Goal: Task Accomplishment & Management: Manage account settings

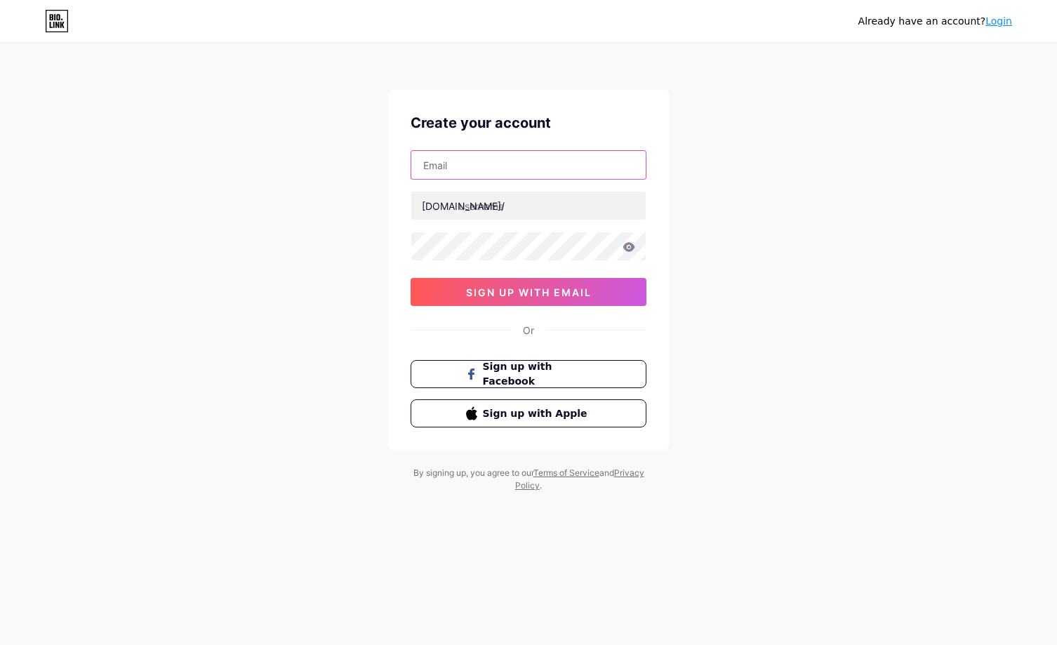
click at [498, 176] on input "text" at bounding box center [528, 165] width 234 height 28
type input "[EMAIL_ADDRESS][DOMAIN_NAME]"
type input "idebetvip"
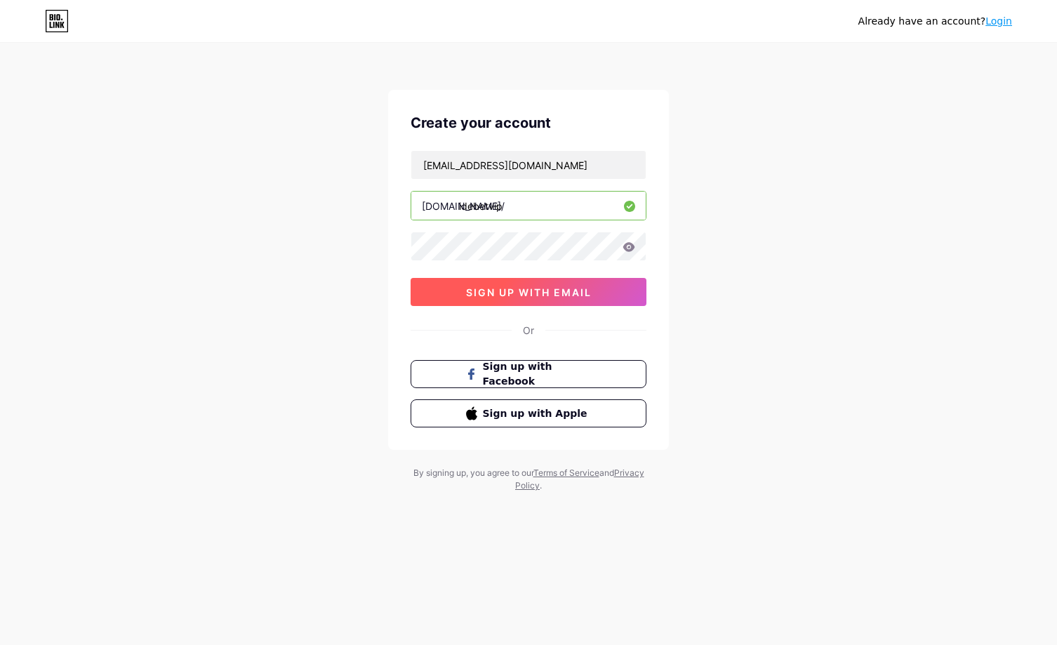
click at [511, 287] on span "sign up with email" at bounding box center [529, 292] width 126 height 12
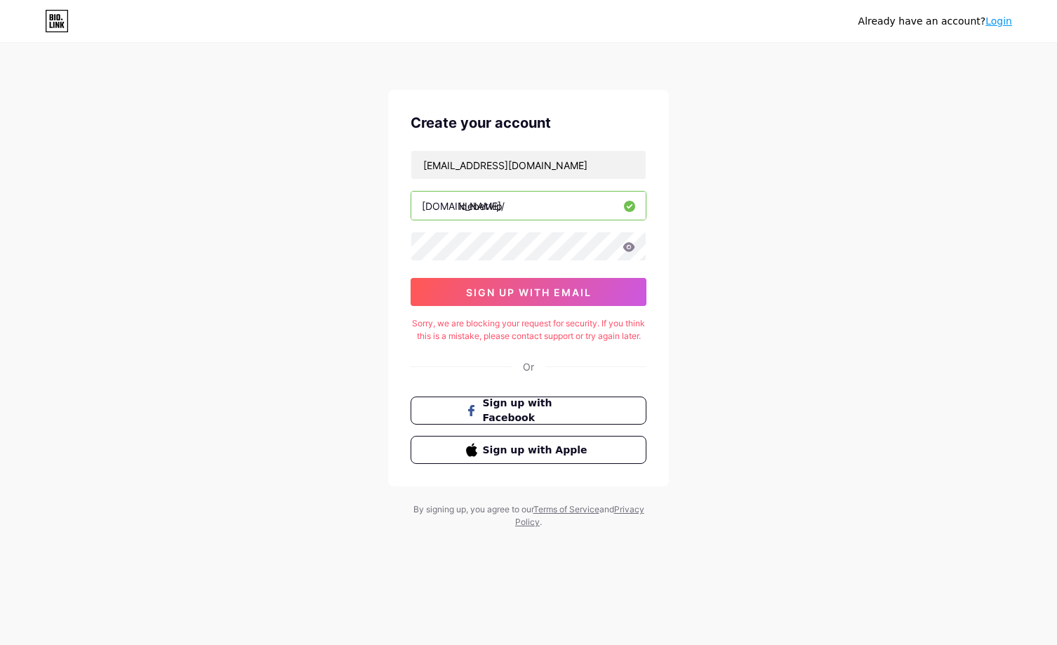
click at [740, 250] on div "Already have an account? Login Create your account [EMAIL_ADDRESS][DOMAIN_NAME]…" at bounding box center [528, 286] width 1057 height 573
click at [525, 177] on input "[EMAIL_ADDRESS][DOMAIN_NAME]" at bounding box center [528, 165] width 234 height 28
click at [533, 177] on input "[EMAIL_ADDRESS][DOMAIN_NAME]" at bounding box center [528, 165] width 234 height 28
click at [706, 338] on div "Already have an account? Login Create your account [EMAIL_ADDRESS][DOMAIN_NAME]…" at bounding box center [528, 286] width 1057 height 573
click at [566, 302] on button "sign up with email" at bounding box center [528, 292] width 236 height 28
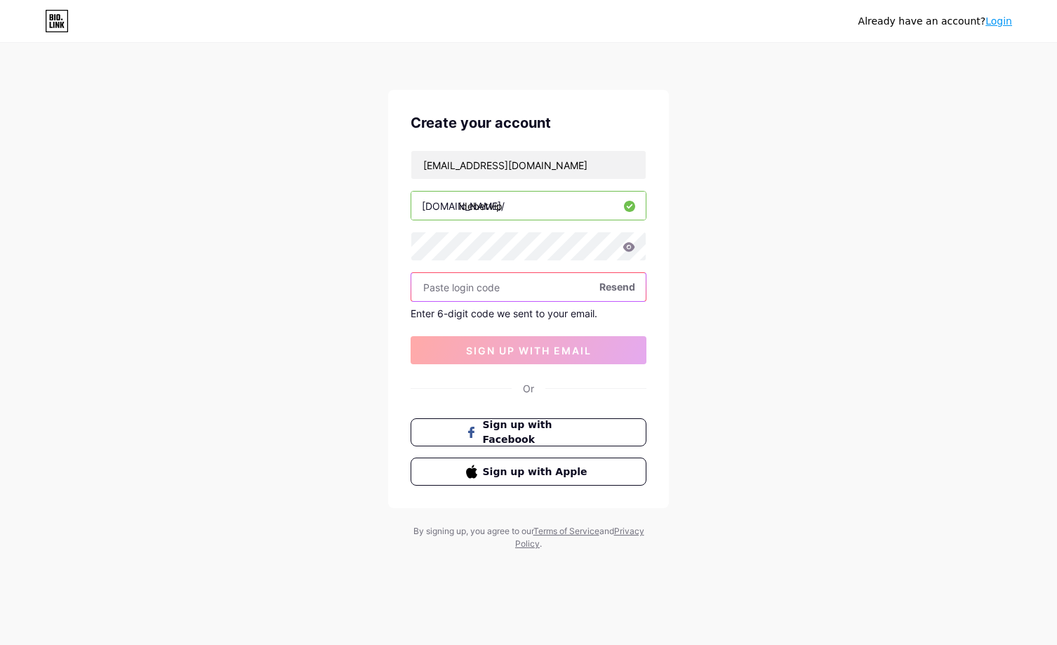
paste input "621972"
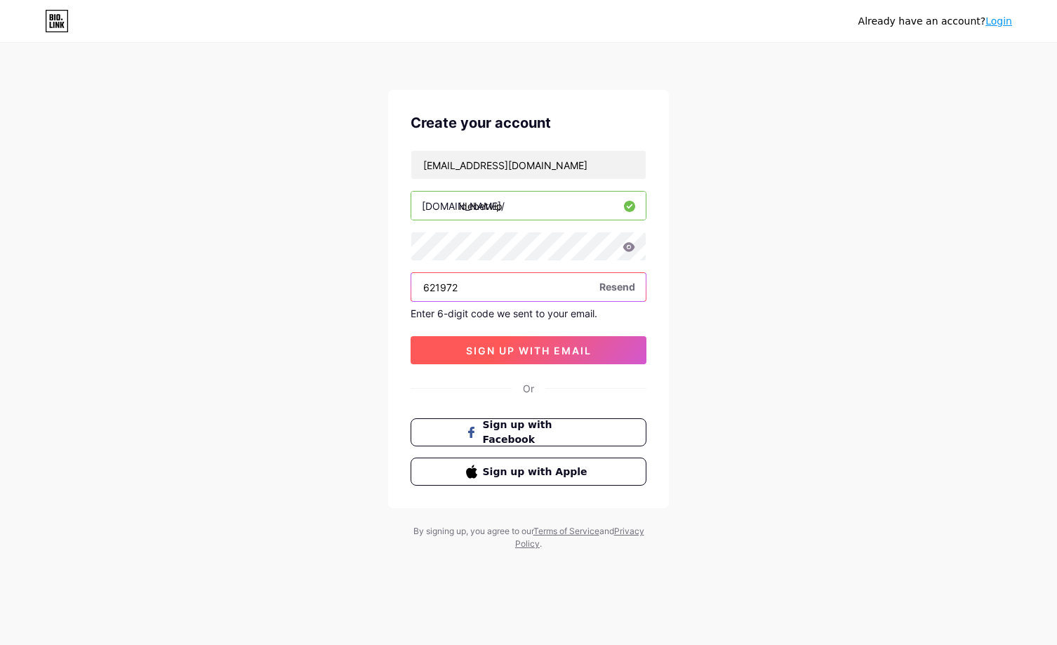
type input "621972"
click at [564, 341] on button "sign up with email" at bounding box center [528, 350] width 236 height 28
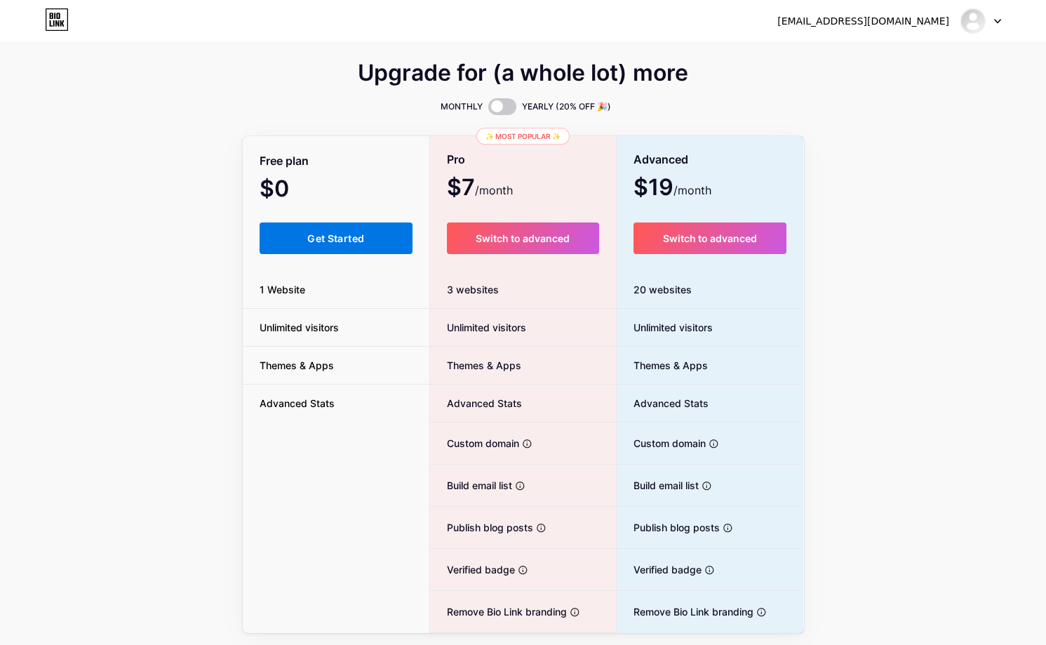
click at [377, 241] on button "Get Started" at bounding box center [337, 238] width 154 height 32
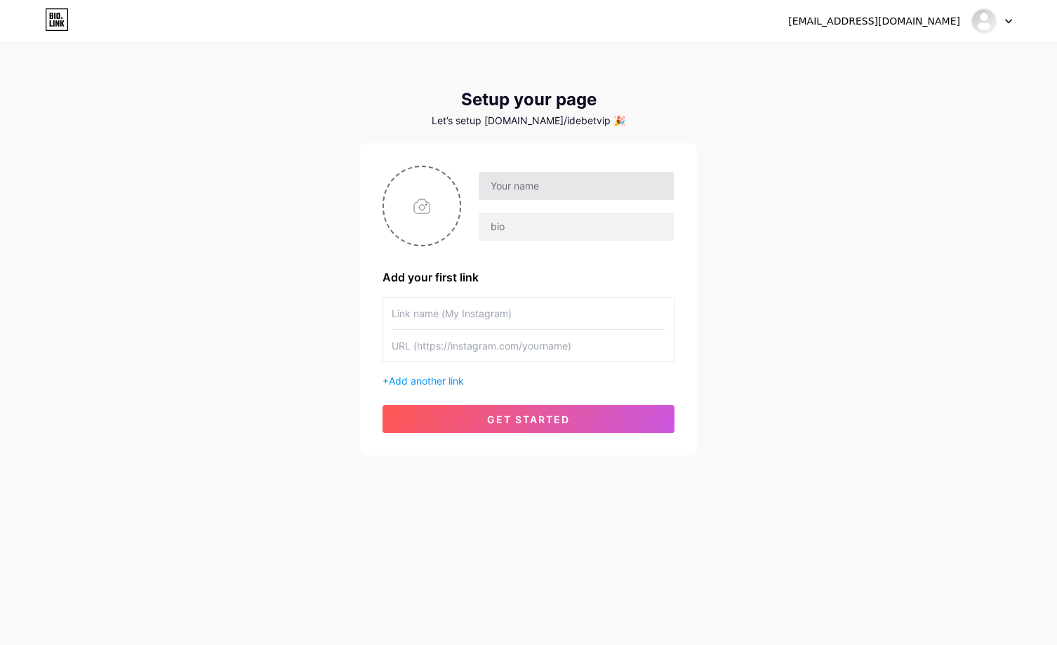
drag, startPoint x: 542, startPoint y: 210, endPoint x: 544, endPoint y: 191, distance: 19.8
click at [542, 208] on div at bounding box center [567, 206] width 213 height 70
click at [544, 191] on input "text" at bounding box center [575, 186] width 195 height 28
type input "IDEBET"
click at [469, 311] on input "text" at bounding box center [528, 313] width 274 height 32
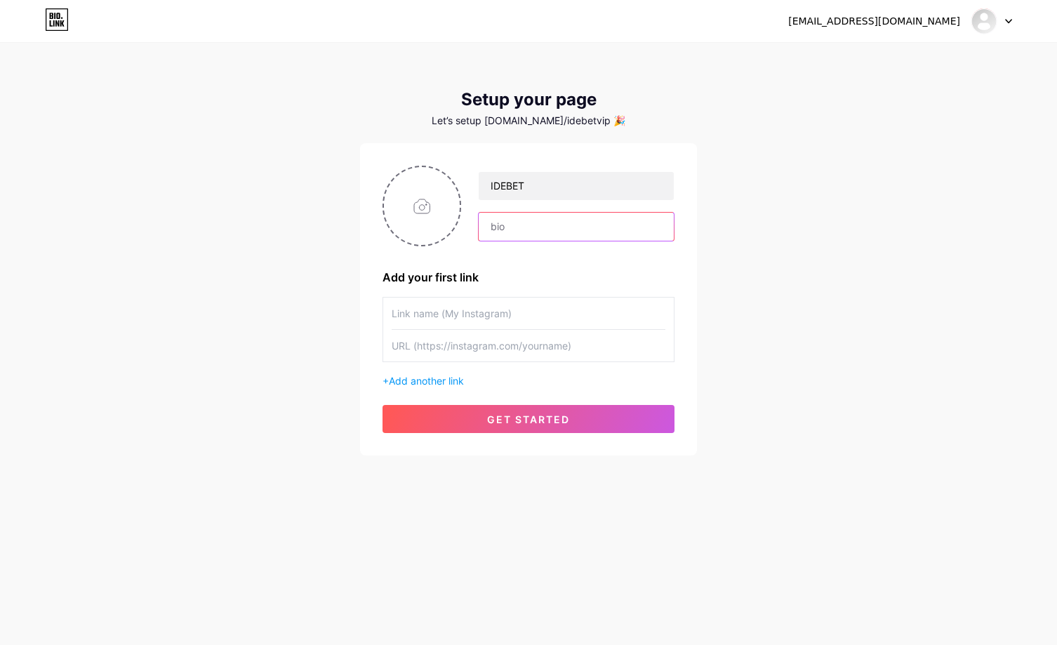
click at [563, 226] on input "text" at bounding box center [575, 227] width 195 height 28
paste input "IDEBET Bocoran Slot Gacor Akun Special VVIP"
type input "IDEBET Bocoran Slot Gacor Akun Special VVIP"
click at [489, 337] on input "text" at bounding box center [528, 346] width 274 height 32
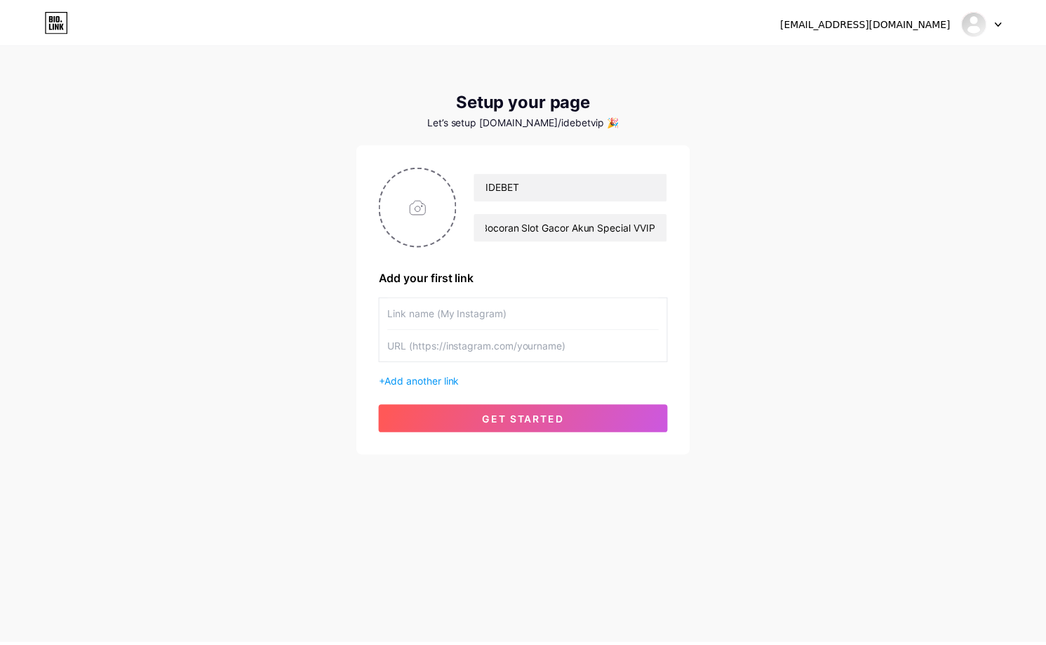
scroll to position [0, 0]
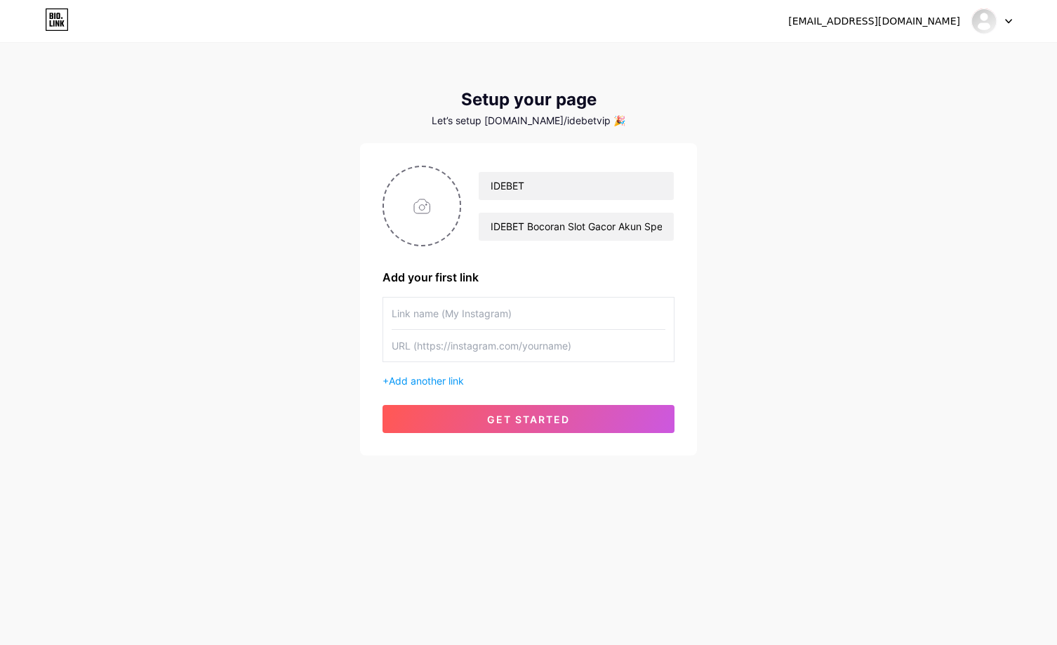
click at [549, 330] on input "text" at bounding box center [528, 346] width 274 height 32
click at [554, 314] on input "text" at bounding box center [528, 313] width 274 height 32
click at [450, 385] on span "Add another link" at bounding box center [426, 381] width 75 height 12
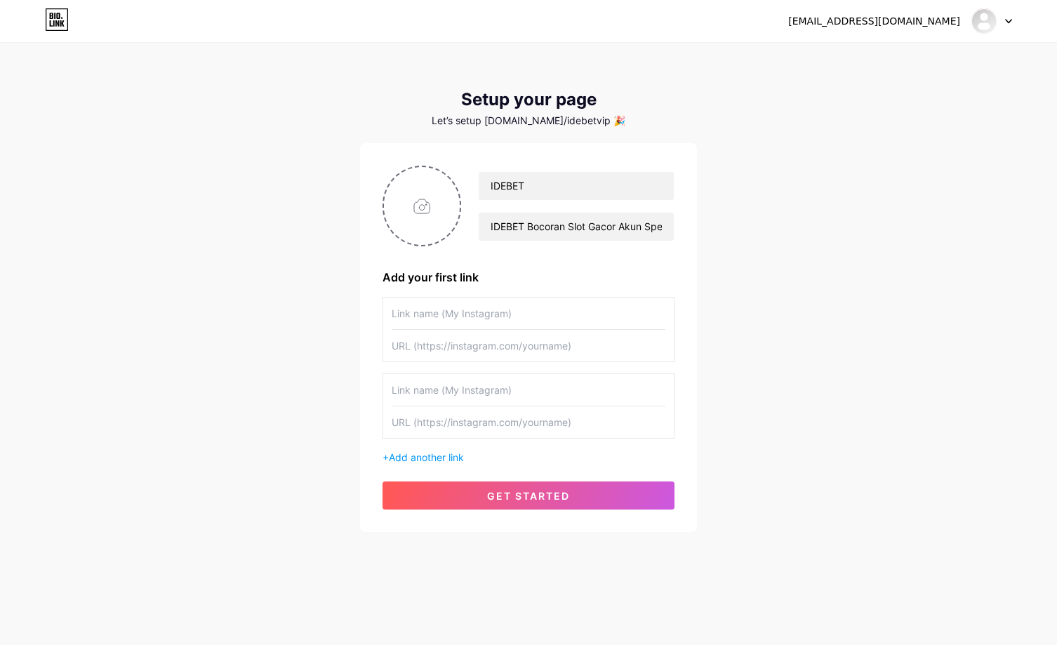
click at [464, 403] on input "text" at bounding box center [528, 390] width 274 height 32
click at [422, 457] on span "Add another link" at bounding box center [426, 457] width 75 height 12
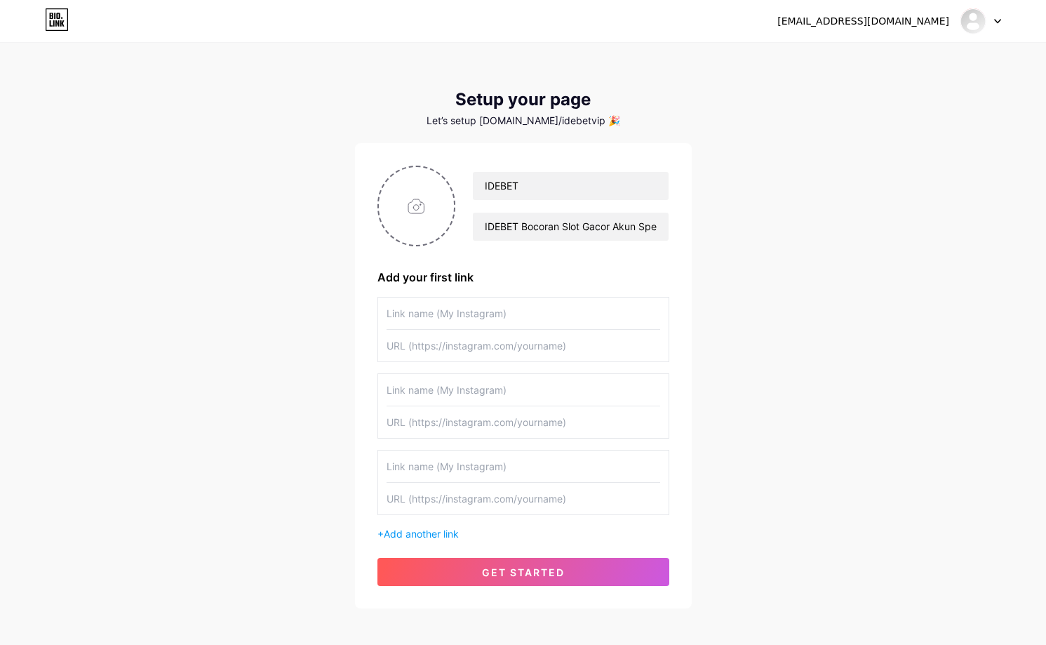
click at [469, 316] on input "text" at bounding box center [524, 313] width 274 height 32
drag, startPoint x: 436, startPoint y: 481, endPoint x: 445, endPoint y: 487, distance: 11.7
click at [436, 481] on input "text" at bounding box center [524, 466] width 274 height 32
paste input "[URL][DOMAIN_NAME]"
click at [461, 509] on input "text" at bounding box center [524, 499] width 274 height 32
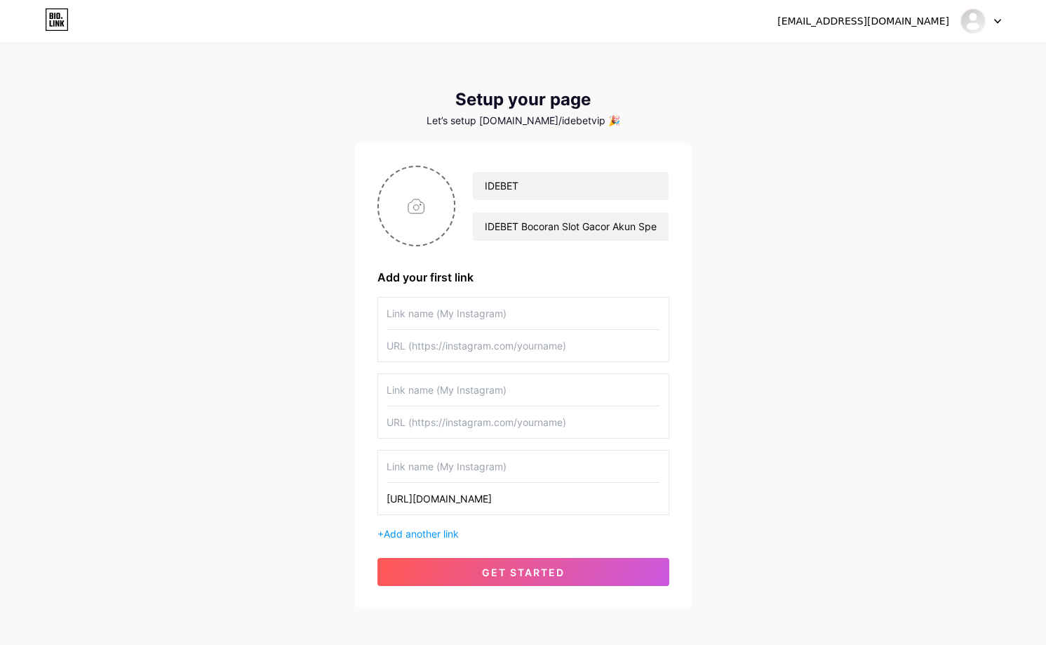
type input "[URL][DOMAIN_NAME]"
click at [465, 478] on input "text" at bounding box center [524, 466] width 274 height 32
type input "TOGEL ONLINE"
click at [480, 316] on input "text" at bounding box center [524, 313] width 274 height 32
paste input "[URL][DOMAIN_NAME]"
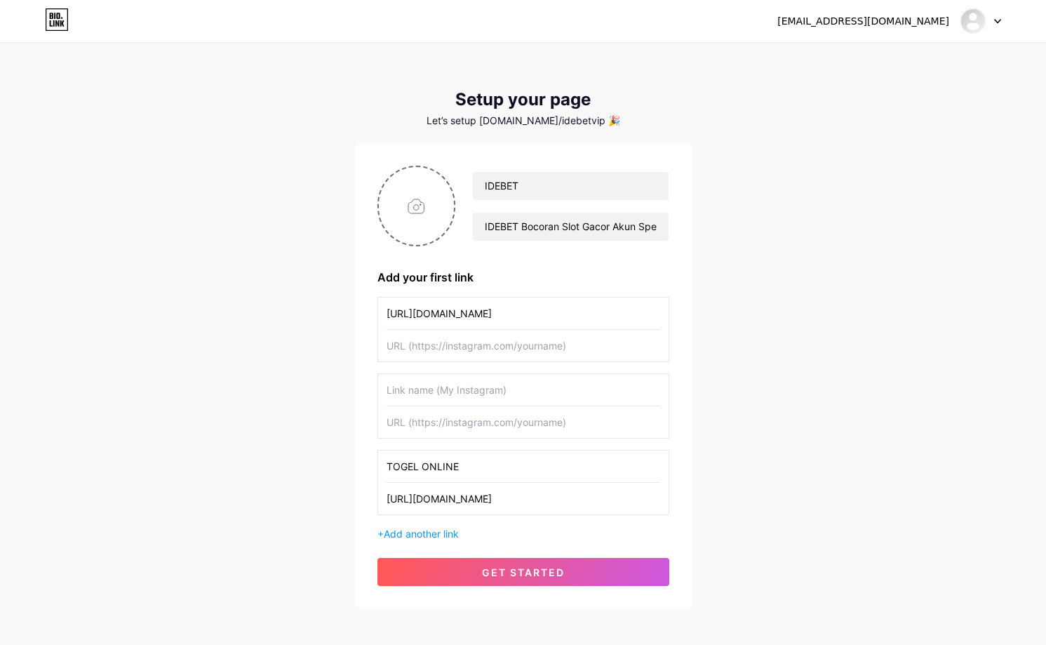
type input "[URL][DOMAIN_NAME]"
type input "IDEBET"
paste input "[URL][DOMAIN_NAME]"
type input "[URL][DOMAIN_NAME]"
type input "IDEBET LOGIN"
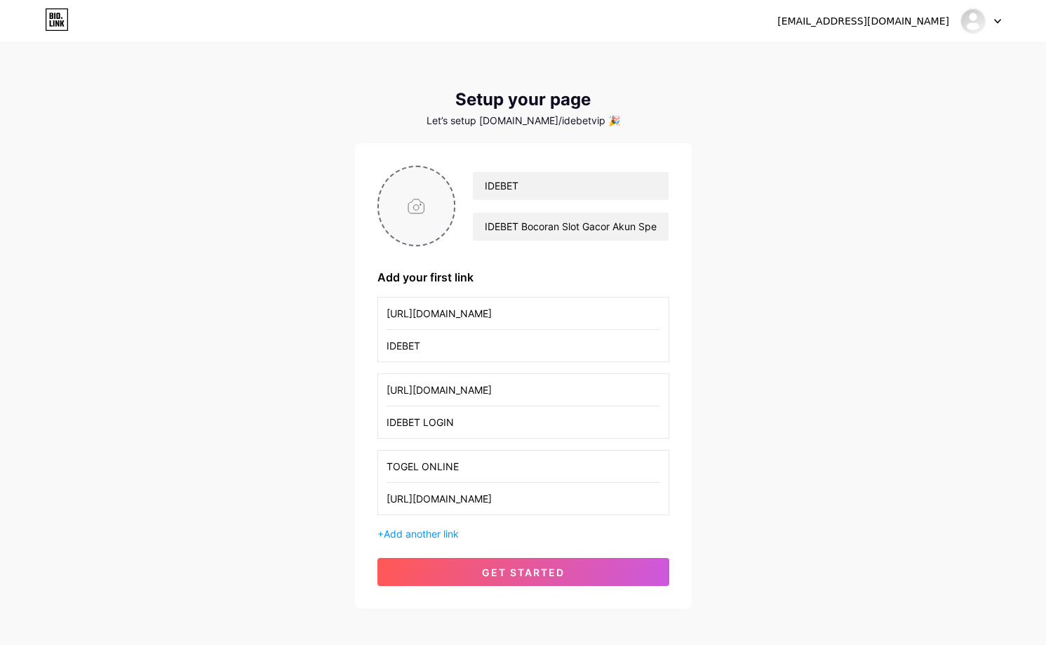
click at [422, 197] on input "file" at bounding box center [417, 206] width 76 height 78
type input "C:\fakepath\1ef6d4134b553142d65d863f0e634733 (1).jpg"
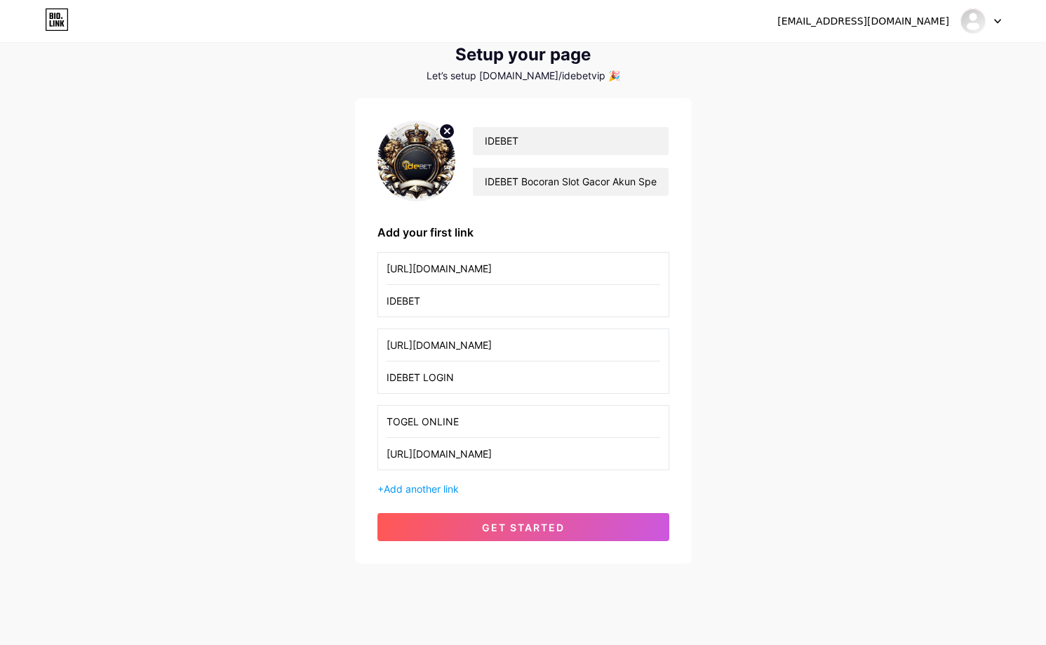
scroll to position [65, 0]
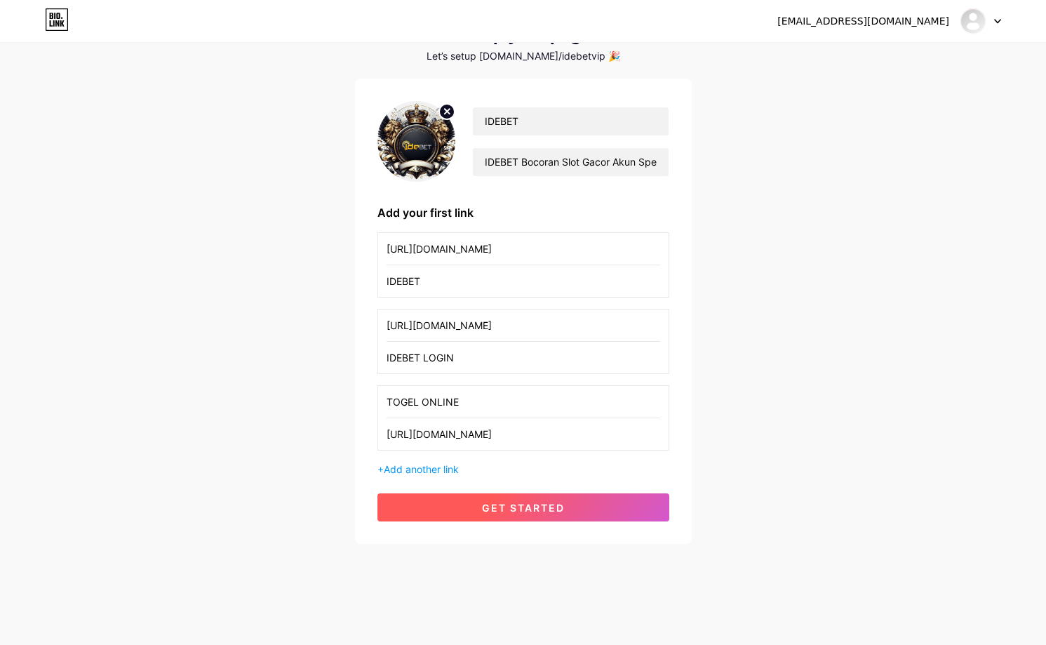
click at [570, 503] on button "get started" at bounding box center [523, 507] width 292 height 28
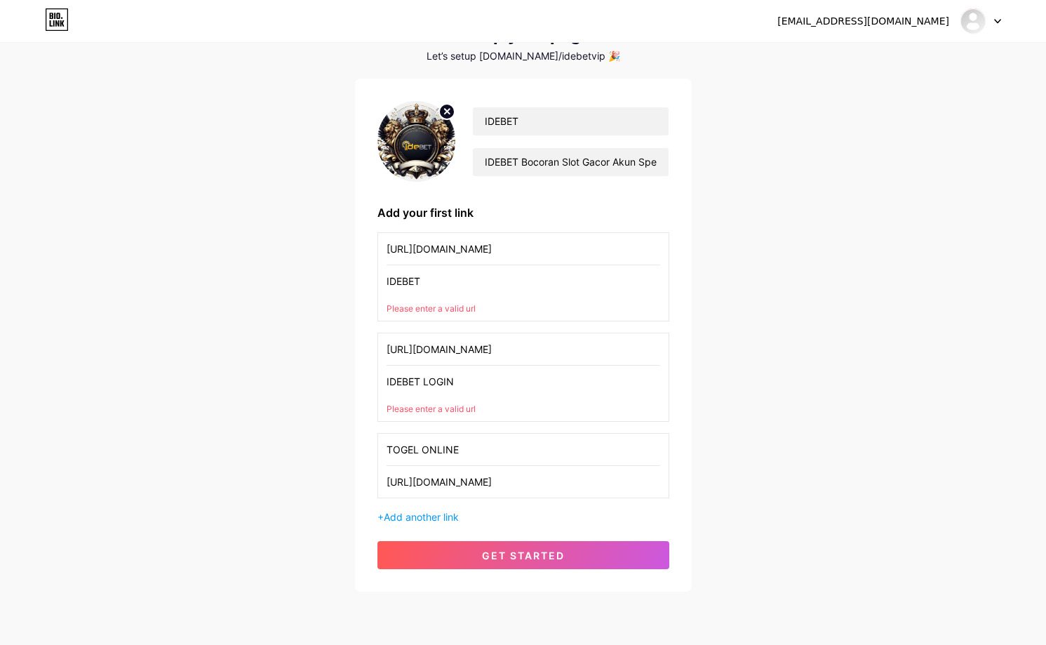
click at [452, 284] on input "IDEBET" at bounding box center [524, 281] width 274 height 32
click at [458, 281] on input "IDEBET" at bounding box center [524, 281] width 274 height 32
click at [492, 255] on input "[URL][DOMAIN_NAME]" at bounding box center [524, 249] width 274 height 32
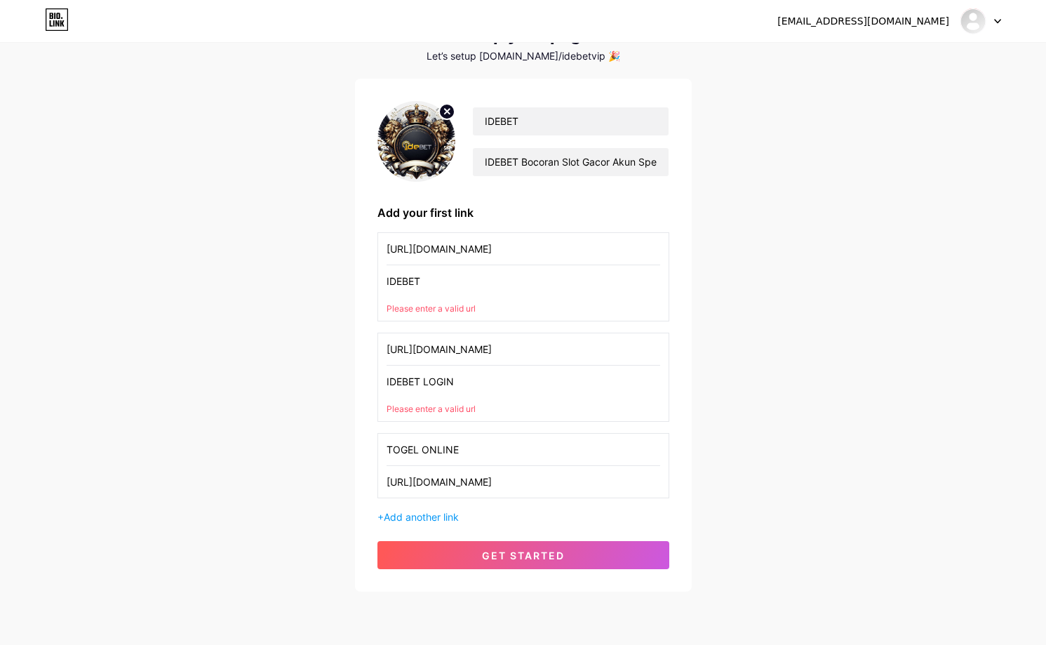
click at [492, 255] on input "[URL][DOMAIN_NAME]" at bounding box center [524, 249] width 274 height 32
click at [462, 275] on input "IDEBET" at bounding box center [524, 281] width 274 height 32
paste input "[URL][DOMAIN_NAME]"
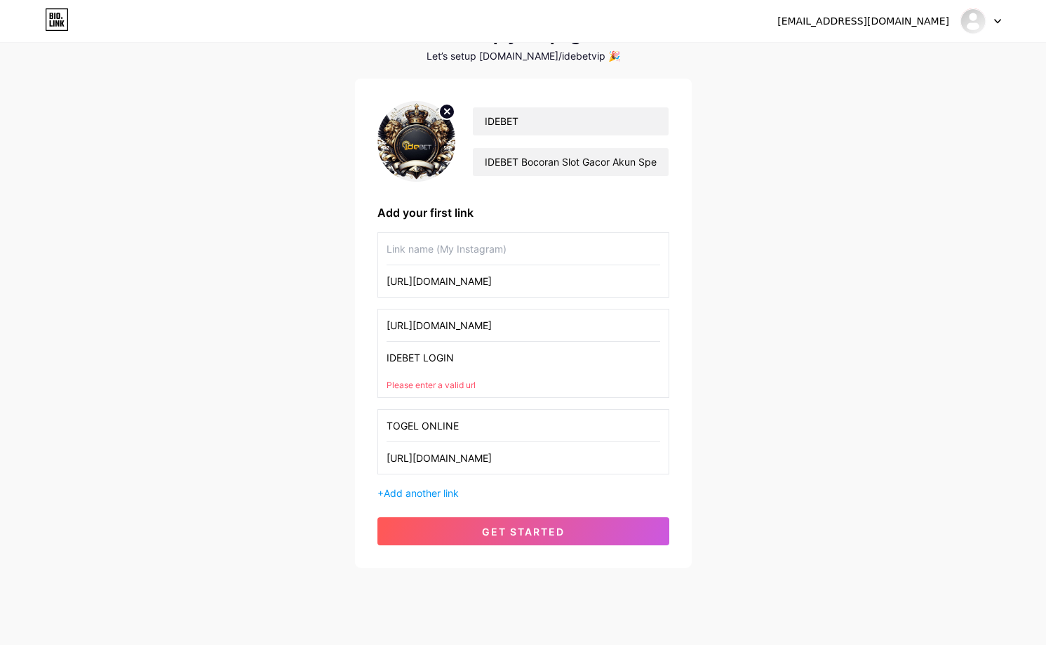
click at [474, 267] on input "[URL][DOMAIN_NAME]" at bounding box center [524, 281] width 274 height 32
type input "[URL][DOMAIN_NAME]"
click at [474, 261] on input "text" at bounding box center [524, 249] width 274 height 32
type input "IDEBET"
click at [554, 326] on input "[URL][DOMAIN_NAME]" at bounding box center [524, 325] width 274 height 32
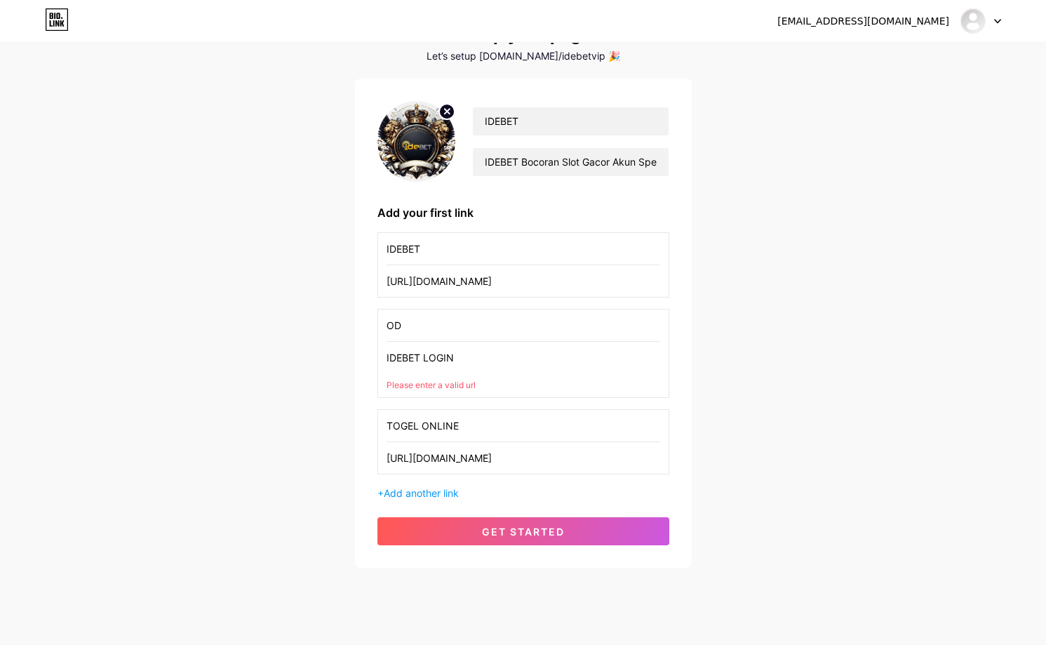
type input "ODE"
type input "IDEBET LOGIN"
paste input "[URL][DOMAIN_NAME]"
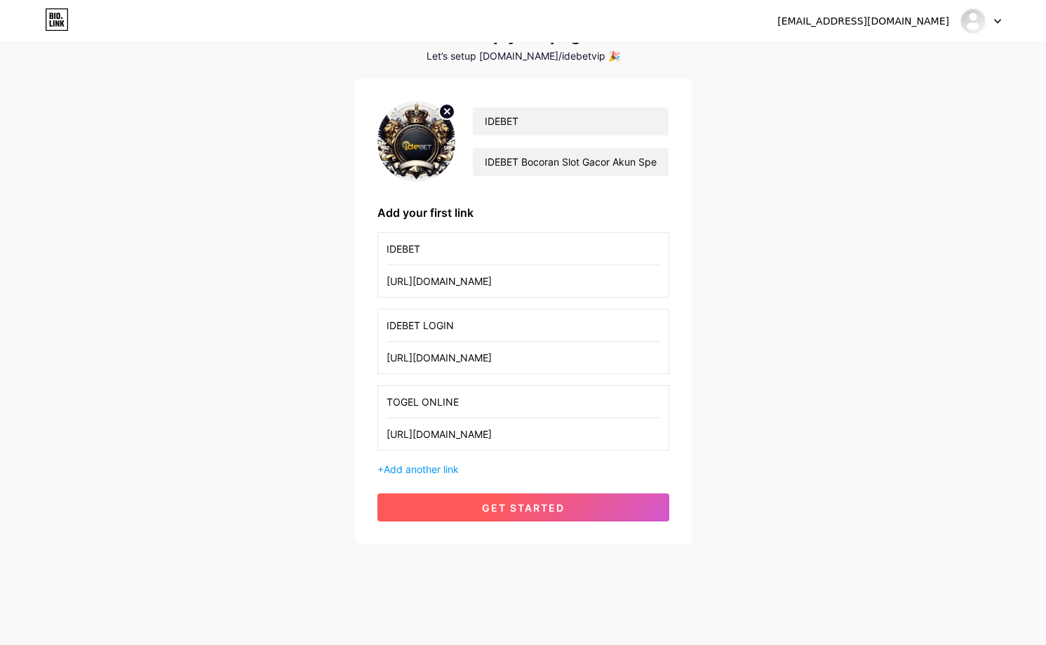
type input "[URL][DOMAIN_NAME]"
click at [505, 500] on button "get started" at bounding box center [523, 507] width 292 height 28
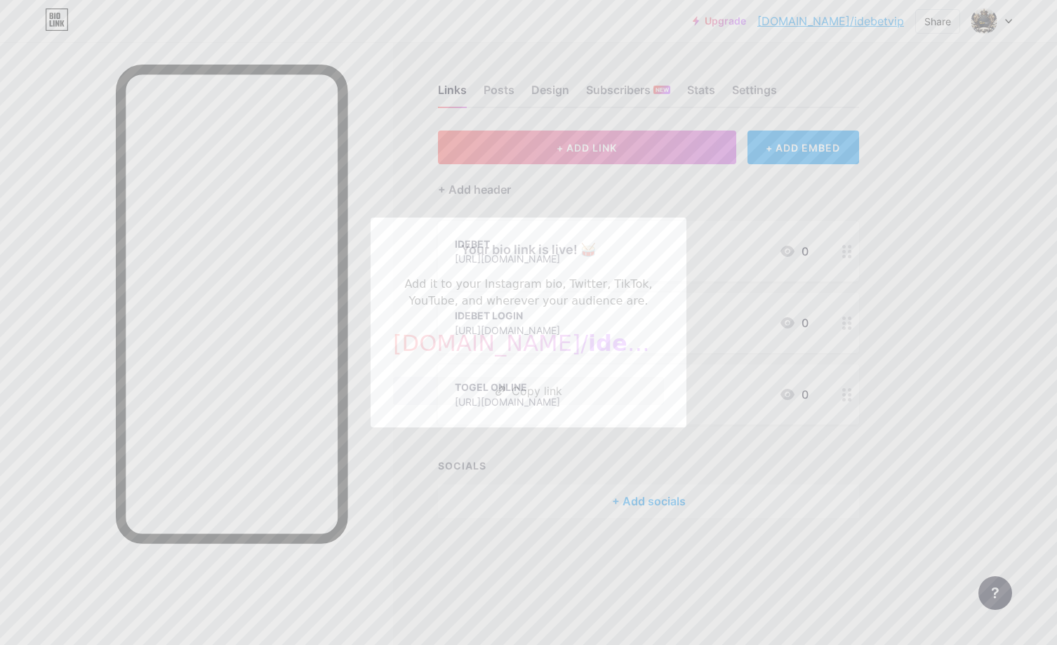
click at [553, 375] on div "Your bio link is live! 🥁 Add it to your Instagram bio, Twitter, TikTok, YouTube…" at bounding box center [528, 322] width 271 height 165
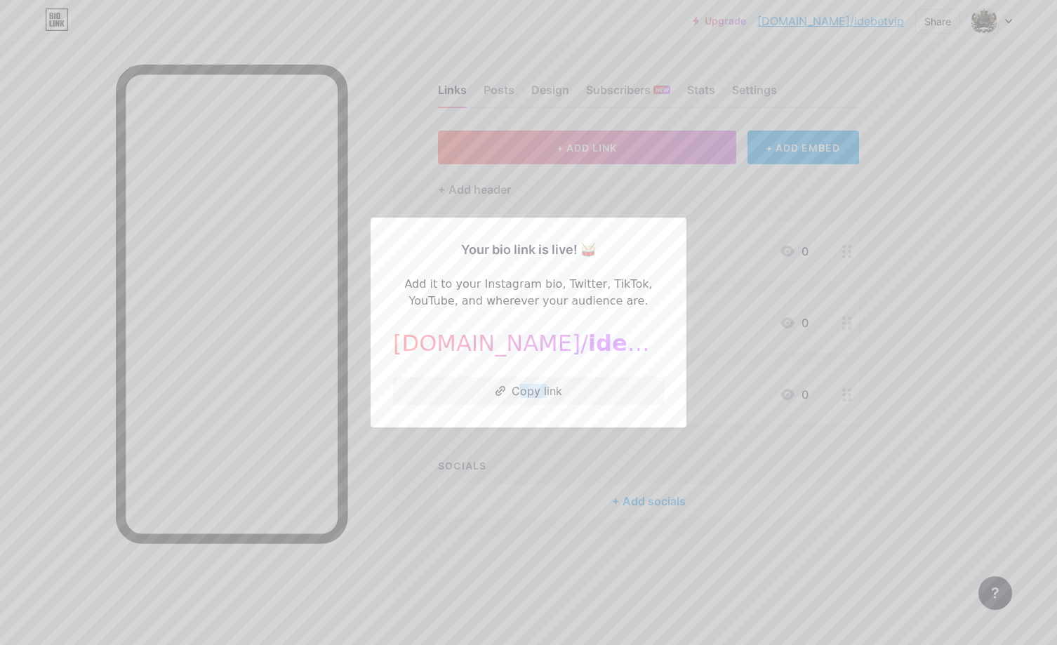
click at [553, 375] on div "Your bio link is live! 🥁 Add it to your Instagram bio, Twitter, TikTok, YouTube…" at bounding box center [528, 322] width 271 height 165
drag, startPoint x: 553, startPoint y: 380, endPoint x: 570, endPoint y: 383, distance: 17.2
click at [553, 380] on button "Copy link" at bounding box center [528, 391] width 271 height 28
click at [662, 178] on div at bounding box center [528, 322] width 1057 height 645
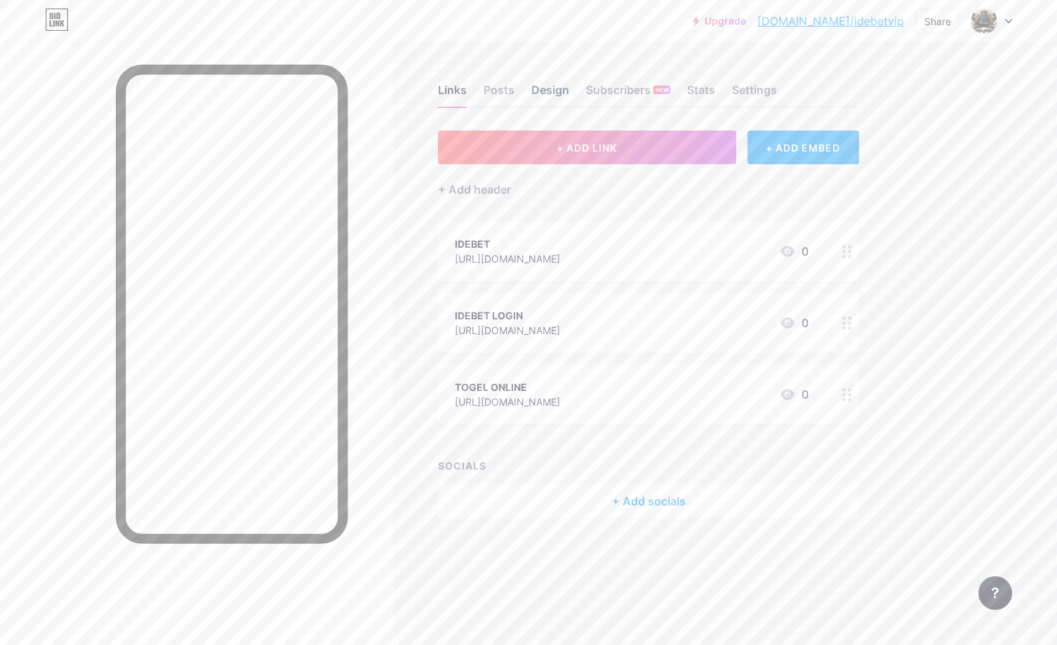
click at [545, 90] on div "Design" at bounding box center [550, 93] width 38 height 25
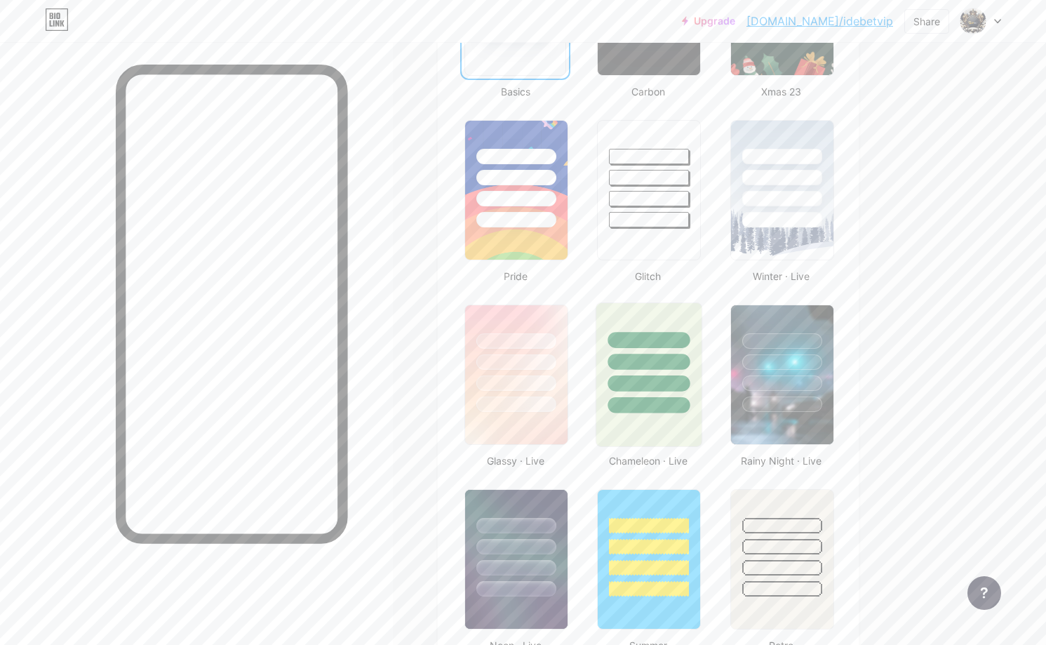
scroll to position [491, 0]
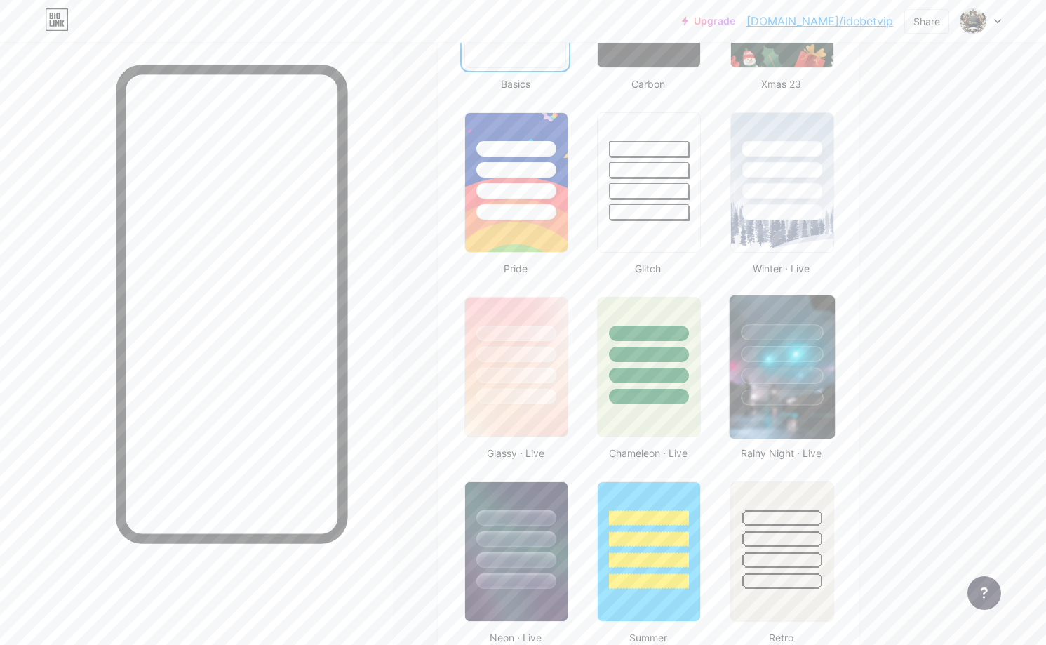
click at [753, 377] on div at bounding box center [782, 376] width 82 height 16
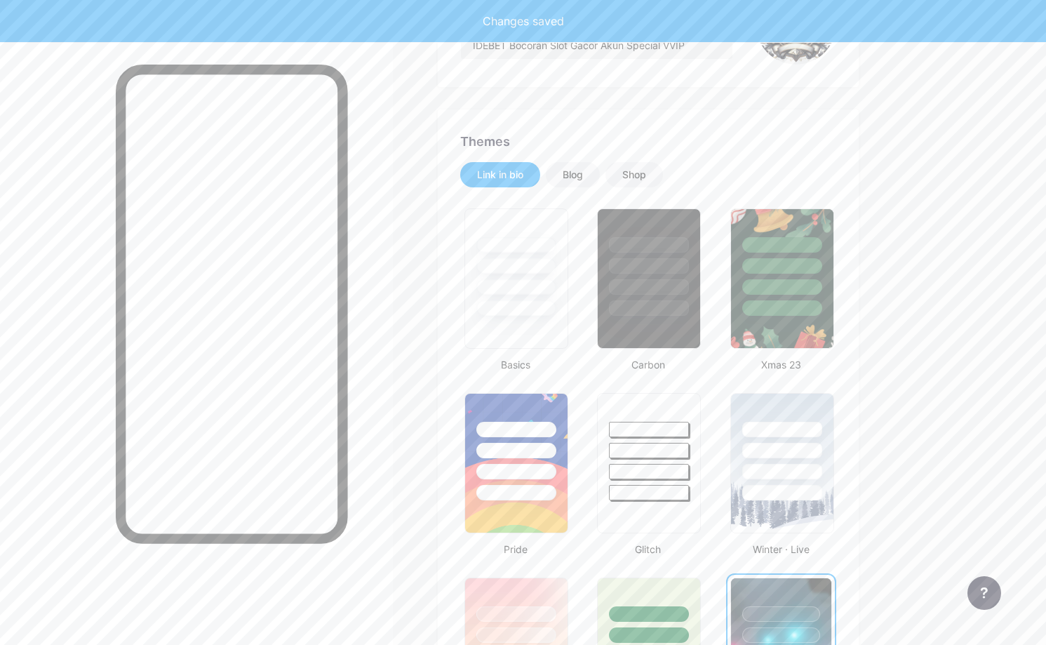
scroll to position [0, 0]
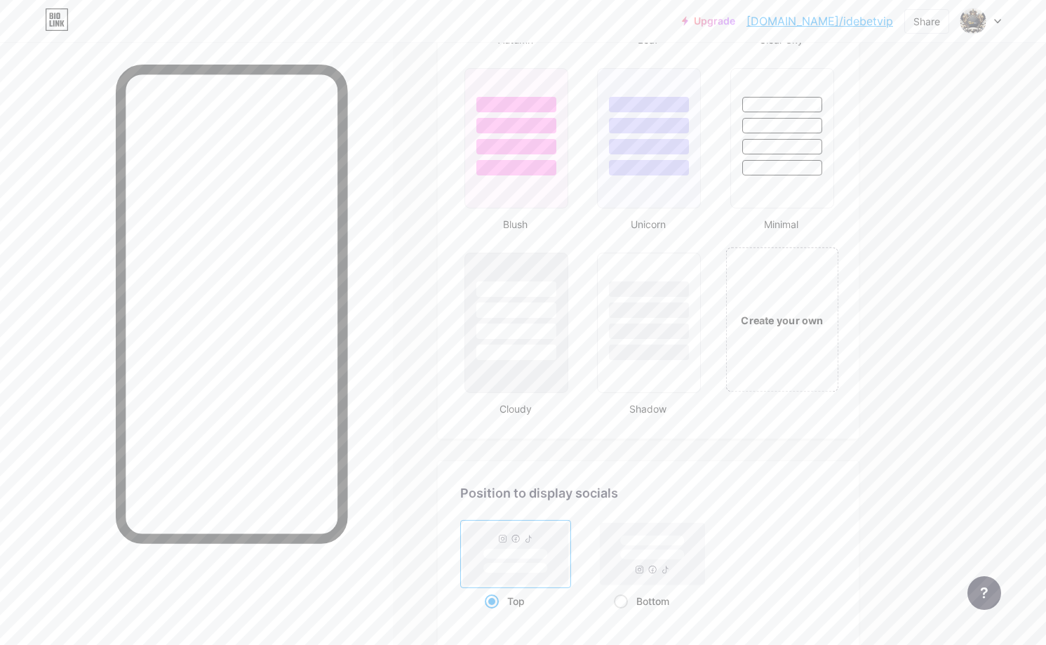
drag, startPoint x: 866, startPoint y: 323, endPoint x: 838, endPoint y: 316, distance: 29.6
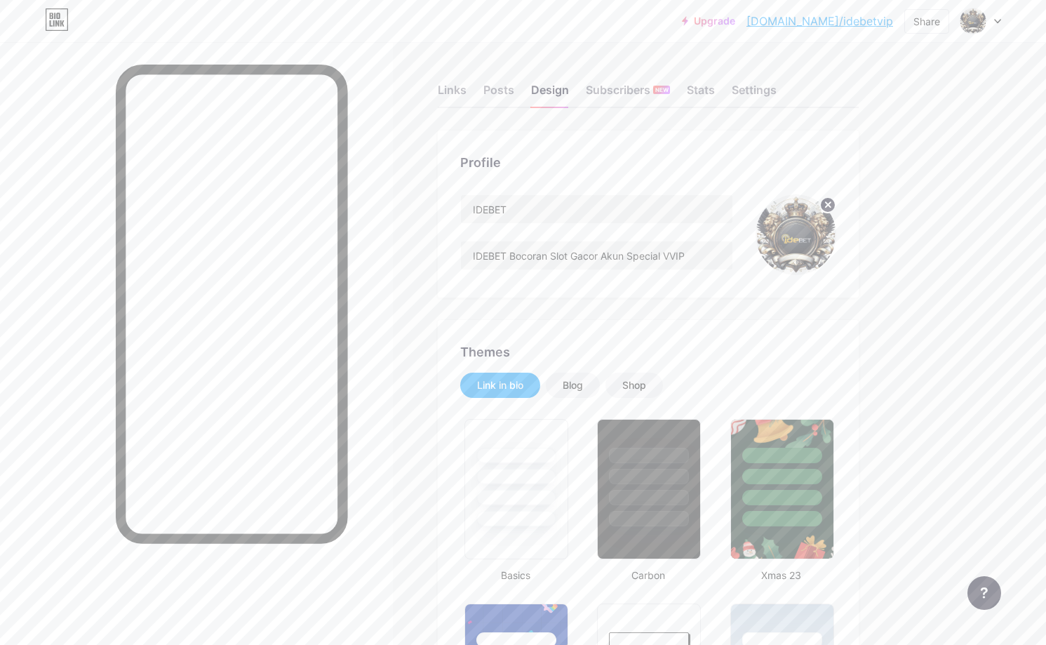
click at [516, 87] on div "Links Posts Design Subscribers NEW Stats Settings" at bounding box center [648, 83] width 421 height 49
click at [515, 87] on div "Links Posts Design Subscribers NEW Stats Settings" at bounding box center [648, 83] width 421 height 49
click at [514, 87] on div "Posts" at bounding box center [498, 93] width 31 height 25
click at [509, 87] on div "Posts" at bounding box center [498, 93] width 31 height 25
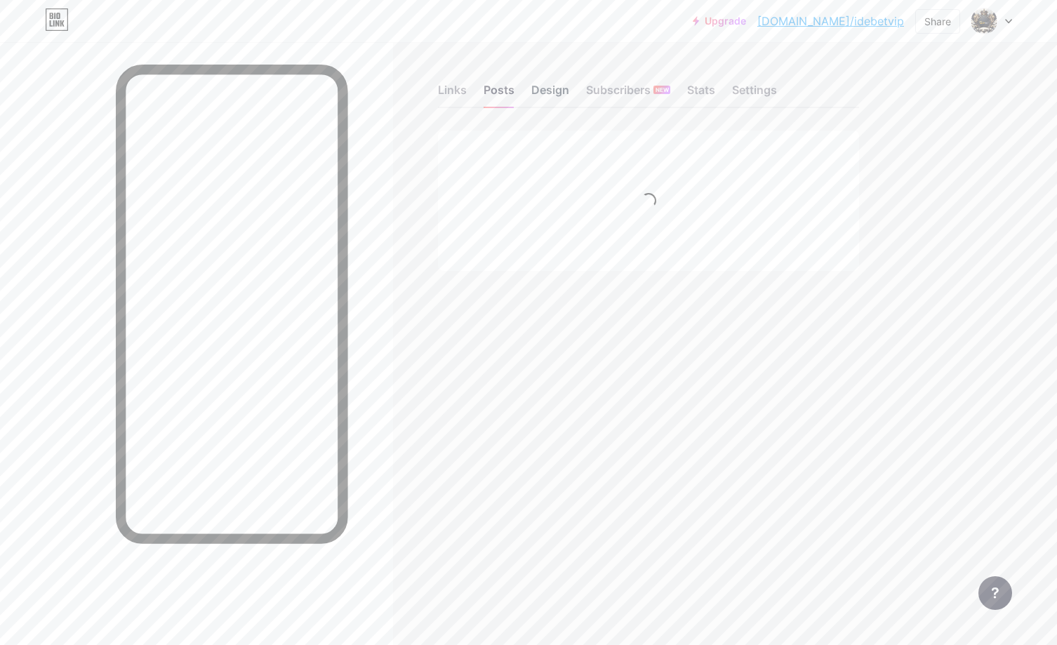
click at [563, 101] on div "Design" at bounding box center [550, 93] width 38 height 25
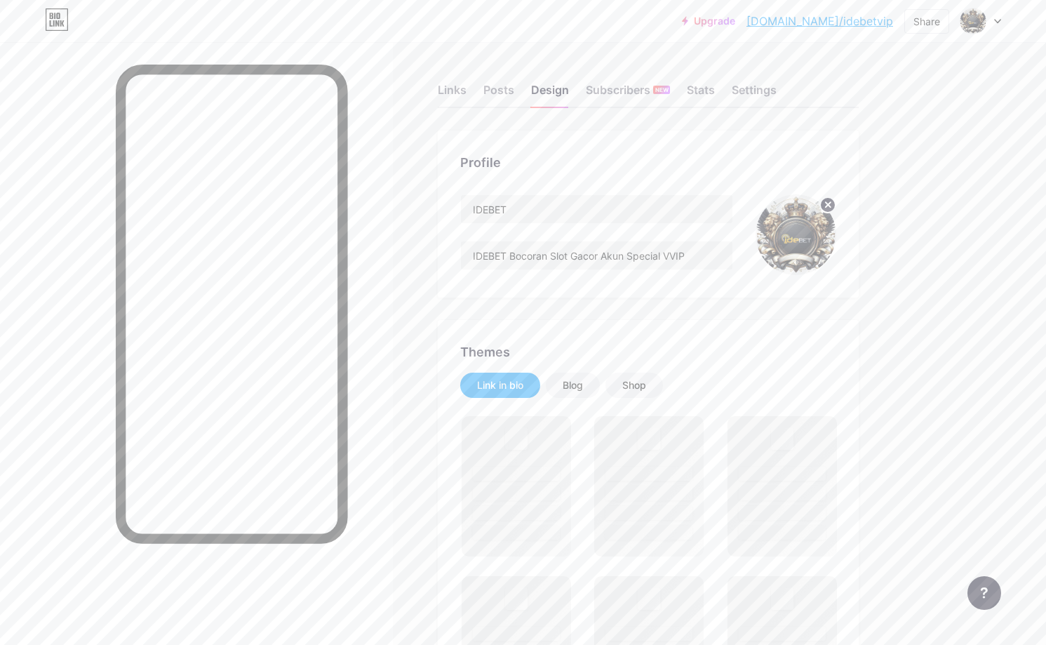
click at [824, 209] on circle at bounding box center [827, 204] width 15 height 15
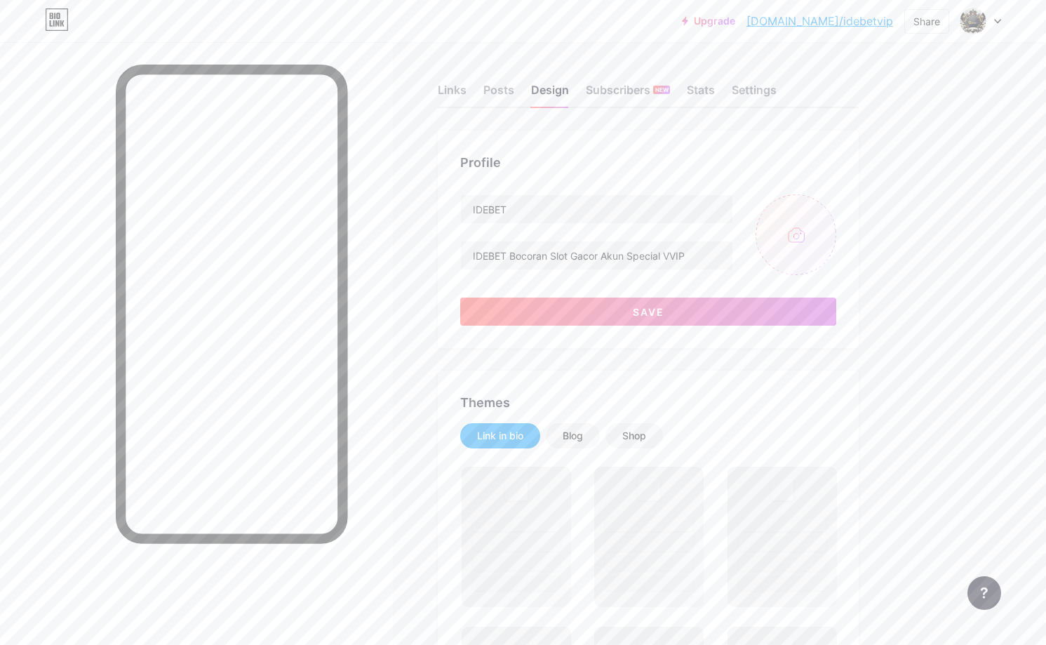
click at [800, 222] on input "file" at bounding box center [796, 234] width 81 height 81
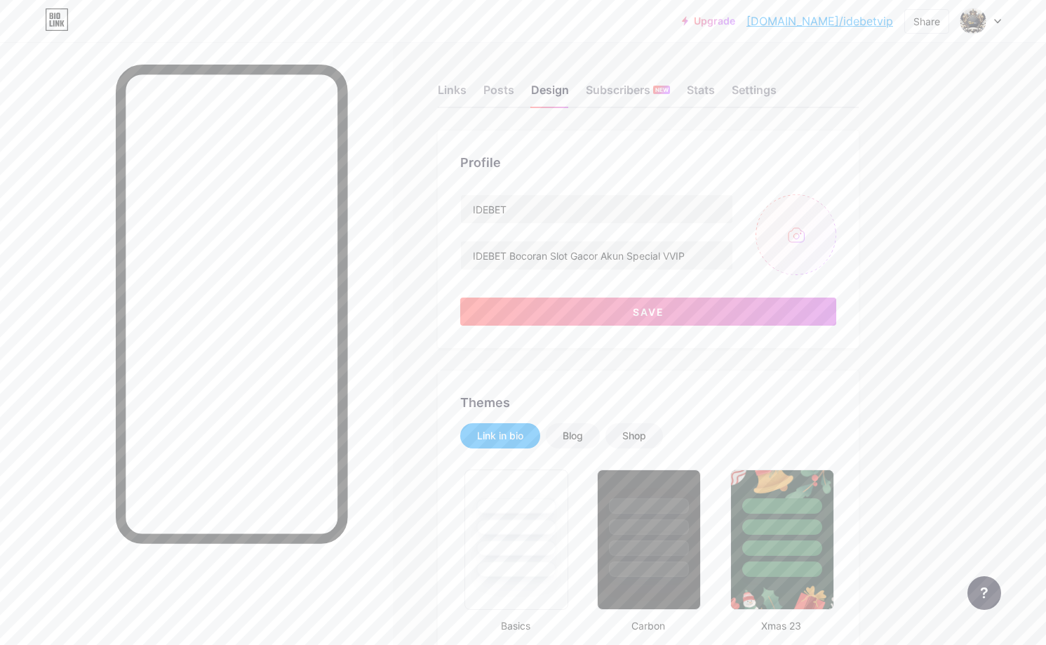
type input "C:\fakepath\71872b60a02fb52f22523a09125124c5 (1).jpg"
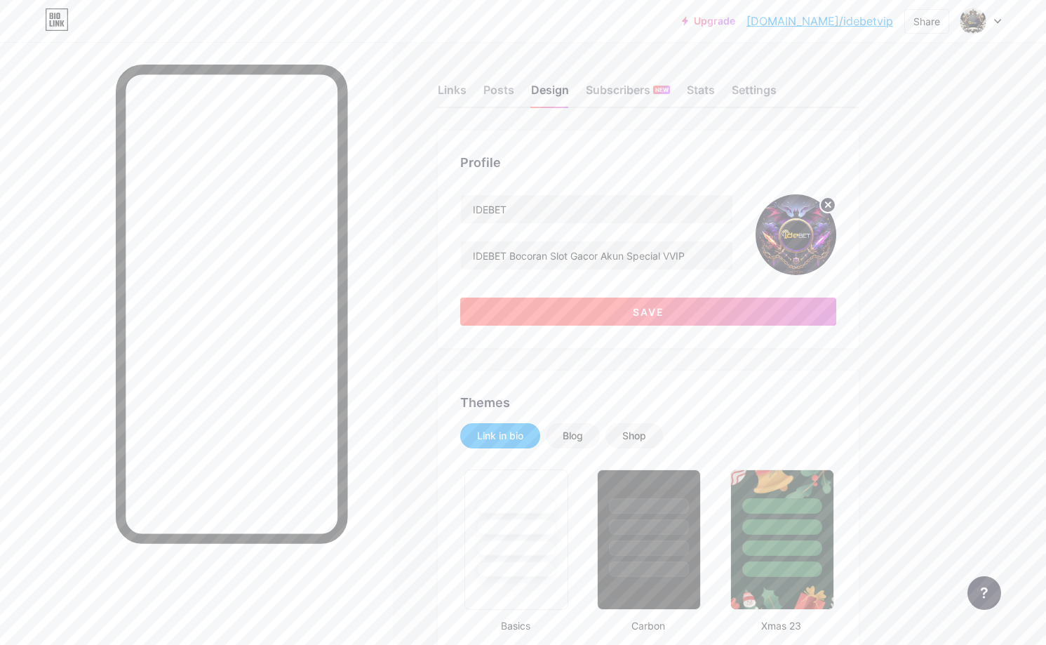
click at [675, 313] on button "Save" at bounding box center [648, 311] width 376 height 28
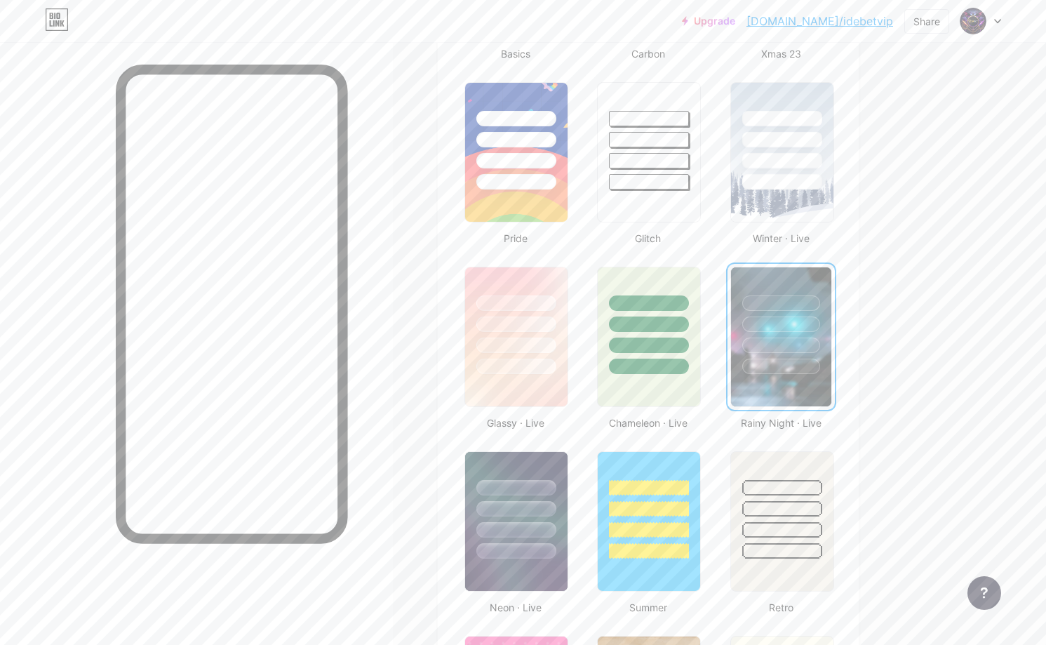
scroll to position [631, 0]
